Goal: Task Accomplishment & Management: Manage account settings

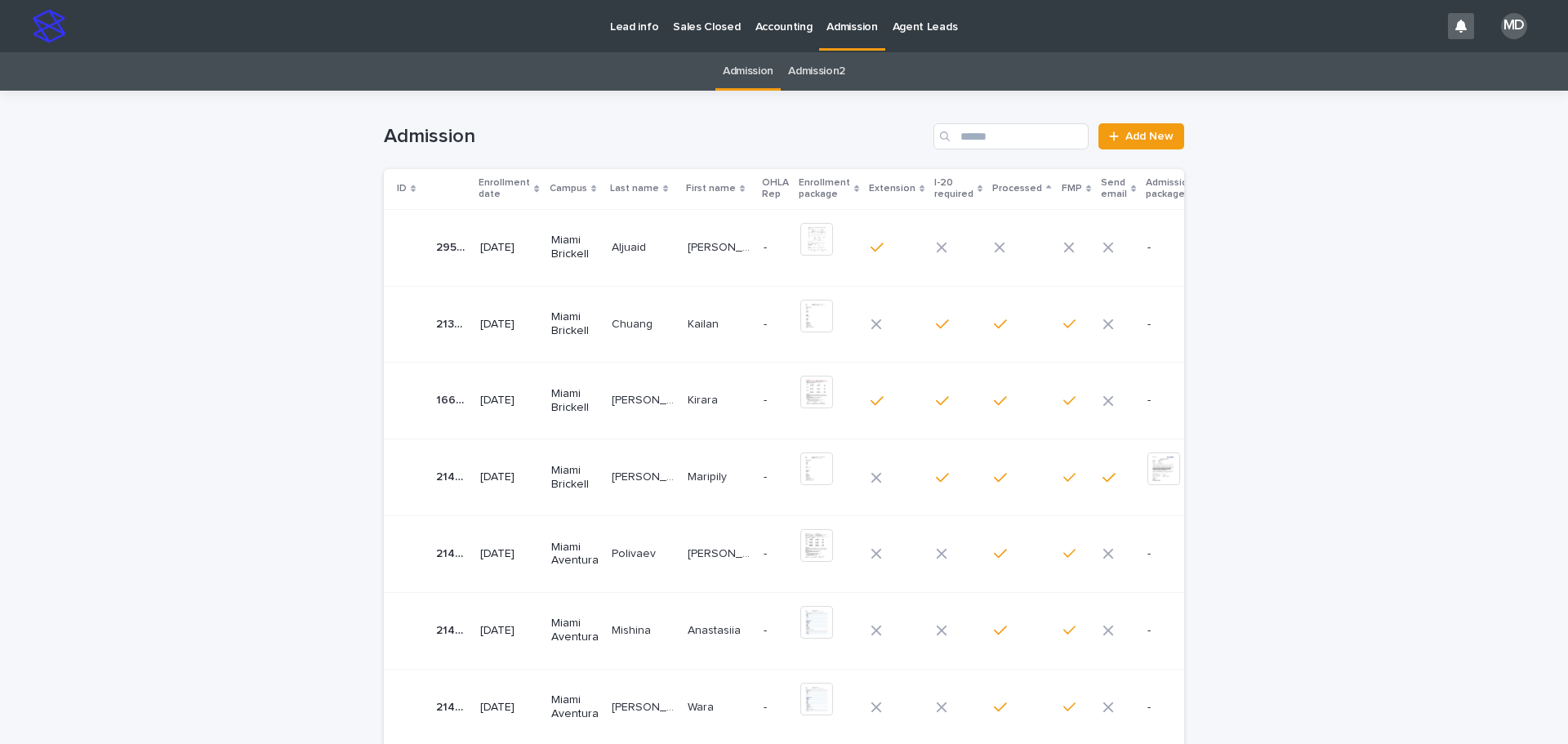
click at [618, 252] on p "Aljuaid" at bounding box center [630, 246] width 38 height 17
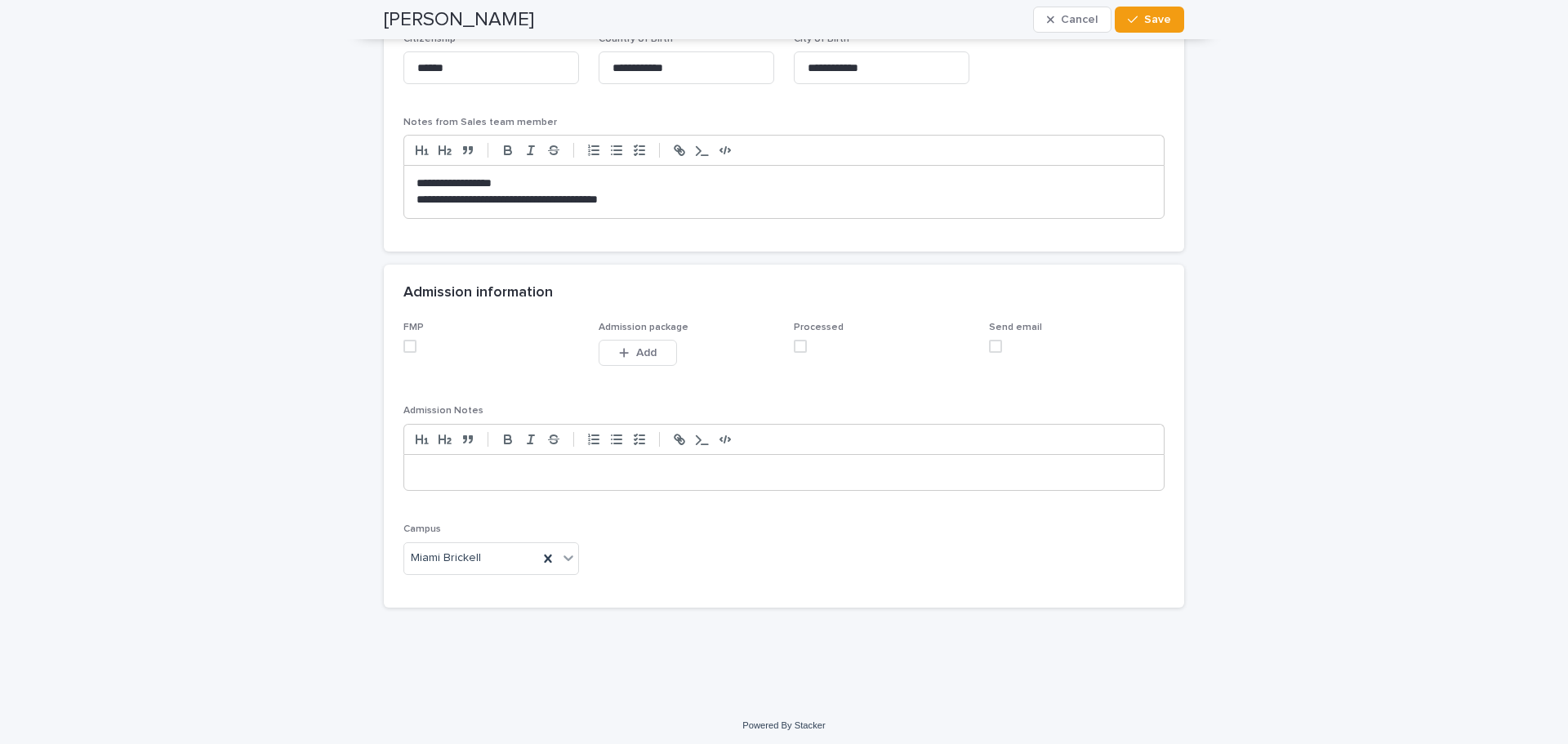
scroll to position [1382, 0]
click at [407, 341] on span at bounding box center [410, 342] width 13 height 13
click at [796, 346] on span at bounding box center [801, 342] width 13 height 13
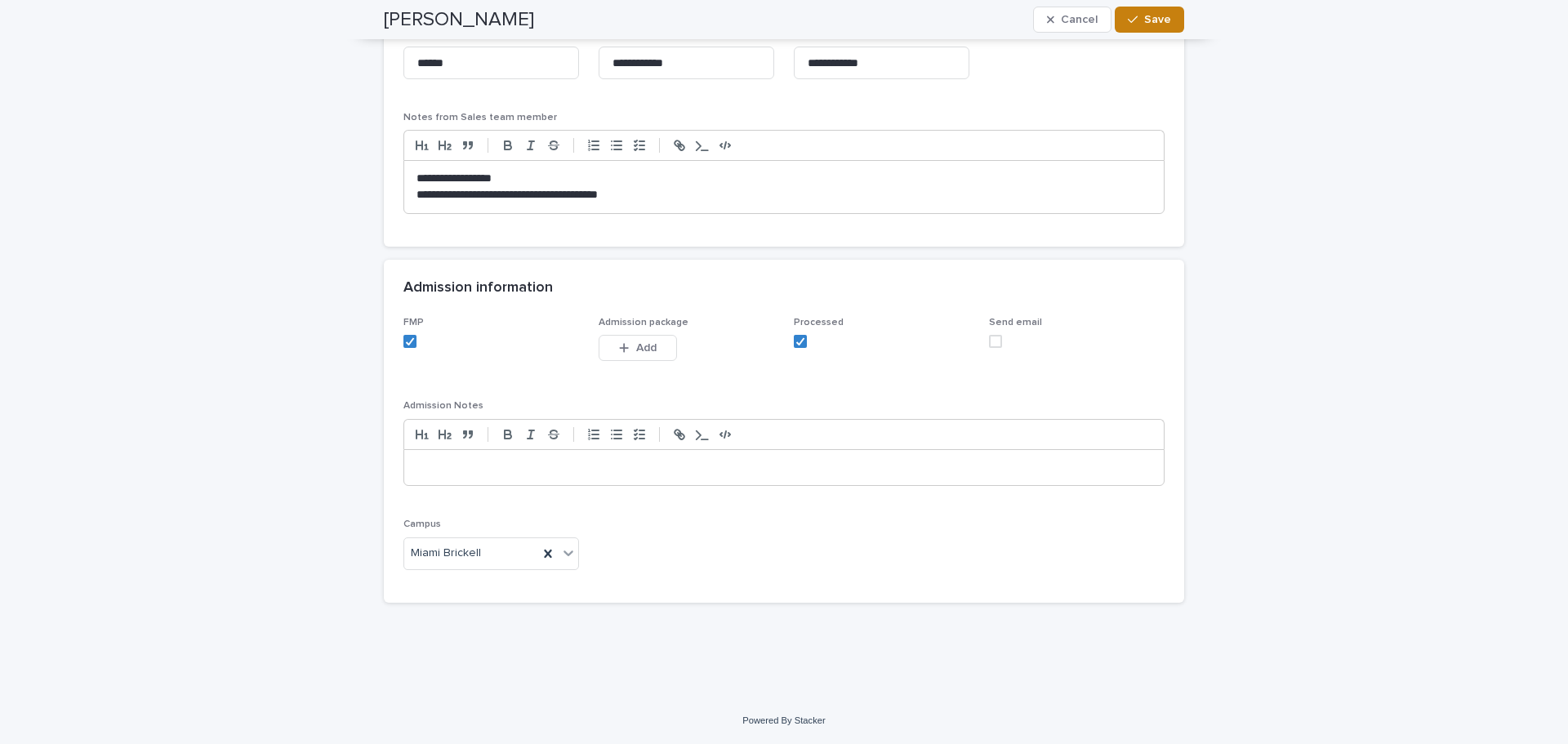
click at [1157, 21] on span "Save" at bounding box center [1157, 19] width 27 height 12
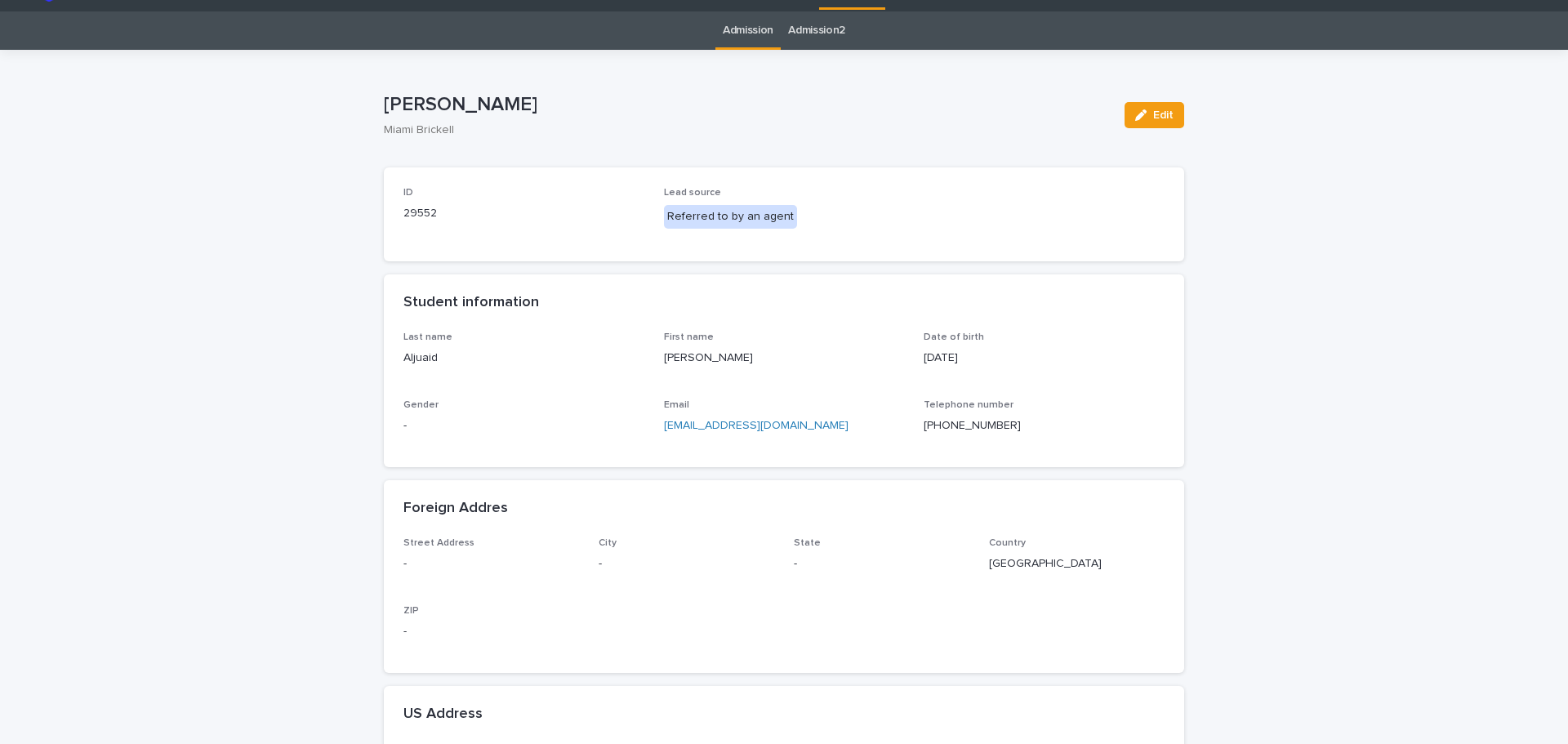
scroll to position [0, 0]
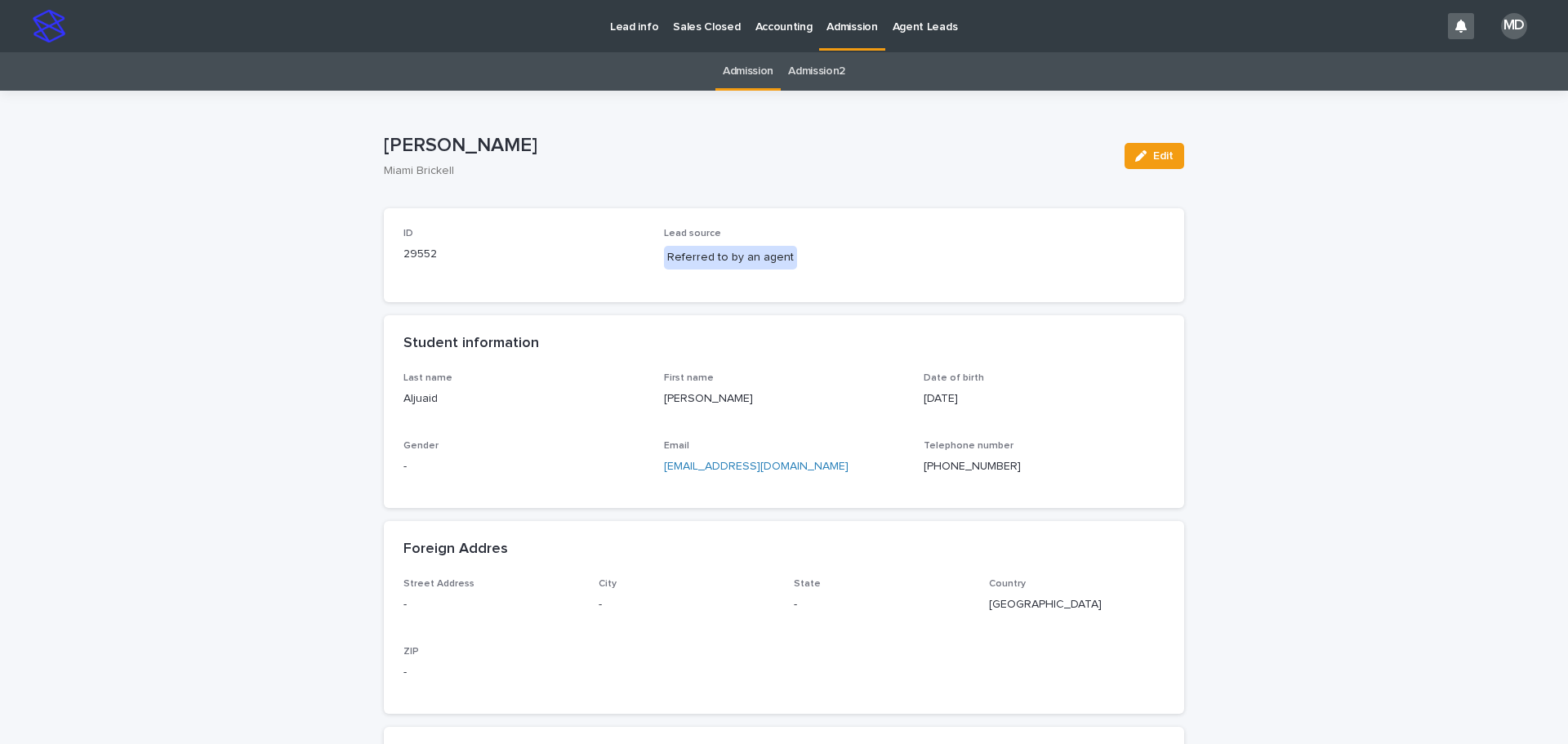
click at [750, 72] on link "Admission" at bounding box center [748, 71] width 50 height 39
